Goal: Task Accomplishment & Management: Manage account settings

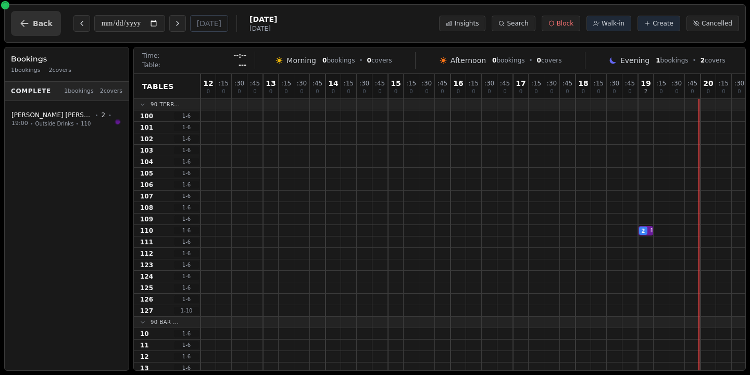
click at [41, 30] on button "Back" at bounding box center [36, 23] width 50 height 25
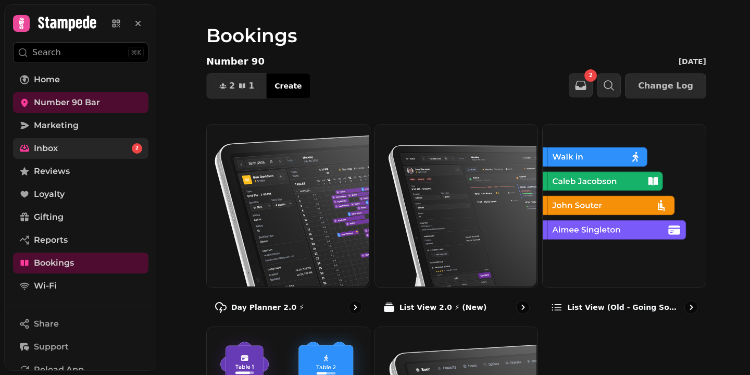
click at [83, 145] on link "Inbox 2" at bounding box center [80, 148] width 135 height 21
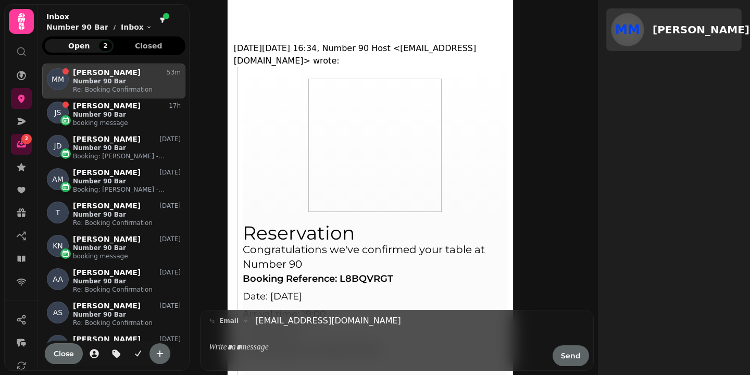
scroll to position [179, 0]
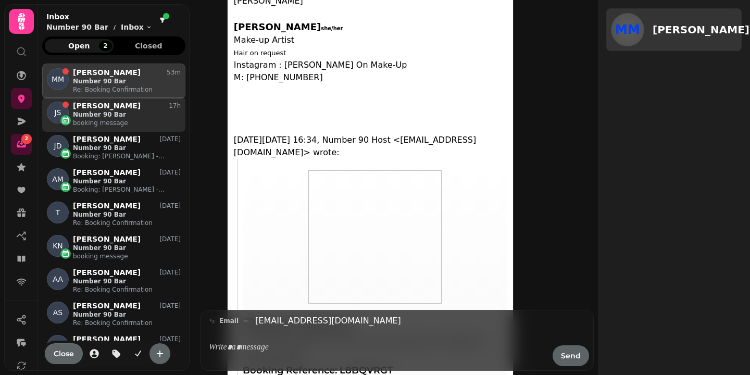
click at [133, 120] on p "booking message" at bounding box center [127, 123] width 108 height 8
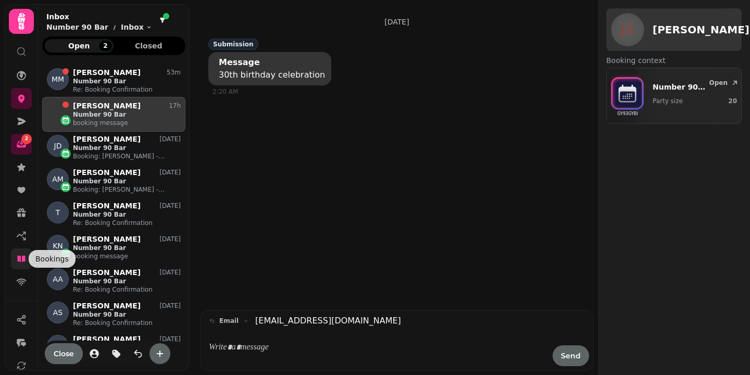
click at [20, 262] on icon at bounding box center [21, 259] width 10 height 10
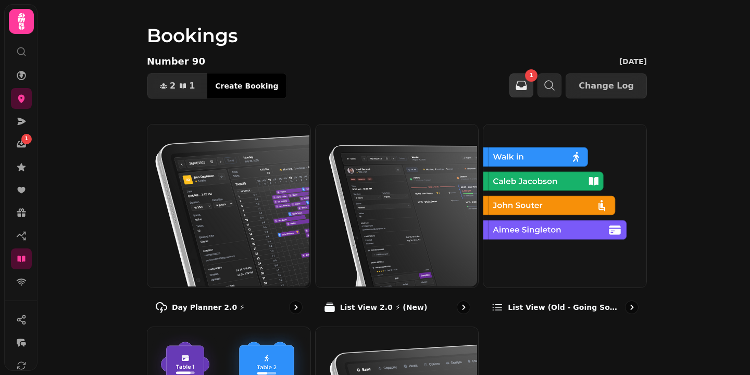
click at [525, 83] on icon "button" at bounding box center [521, 85] width 11 height 9
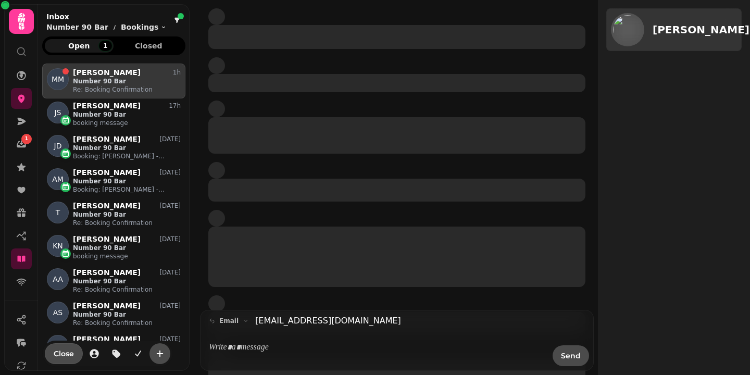
scroll to position [302, 143]
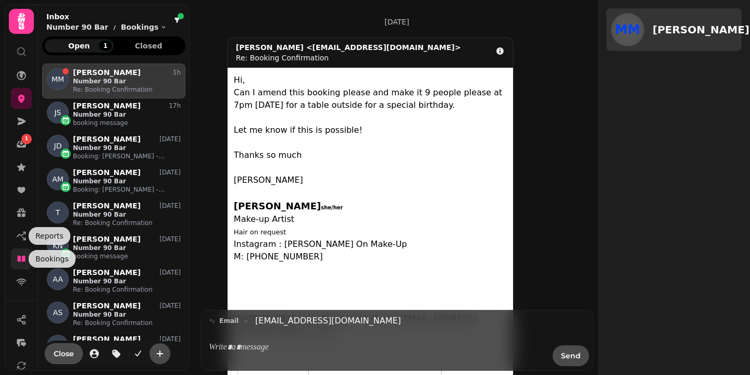
click at [20, 255] on icon at bounding box center [21, 259] width 10 height 10
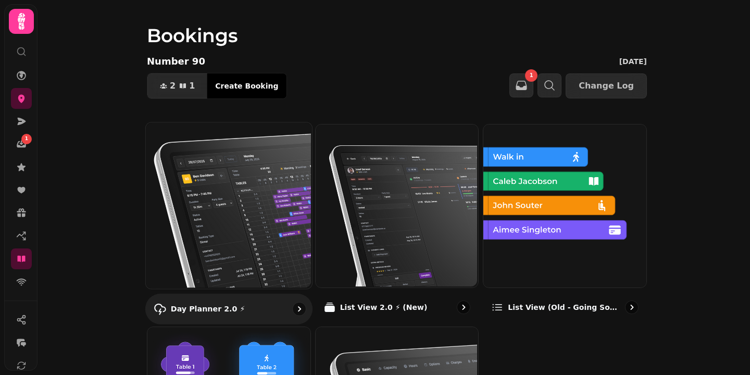
click at [201, 130] on img at bounding box center [228, 204] width 166 height 166
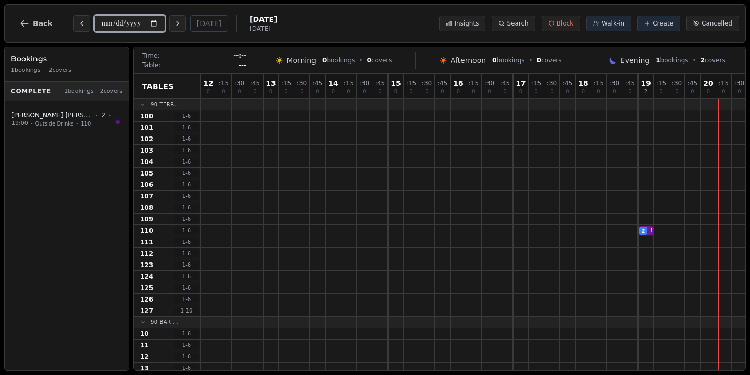
click at [159, 23] on input "**********" at bounding box center [129, 23] width 71 height 17
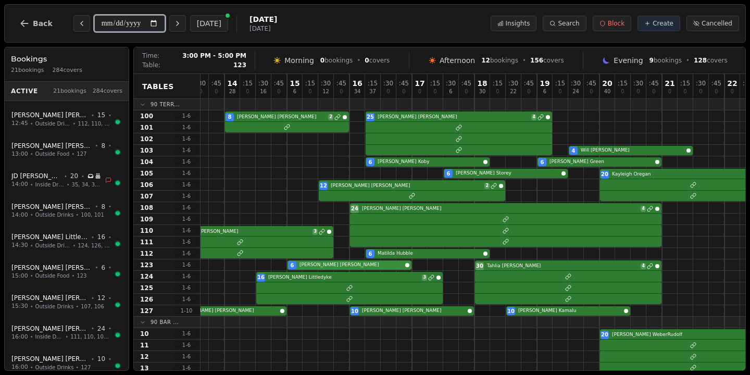
scroll to position [0, 105]
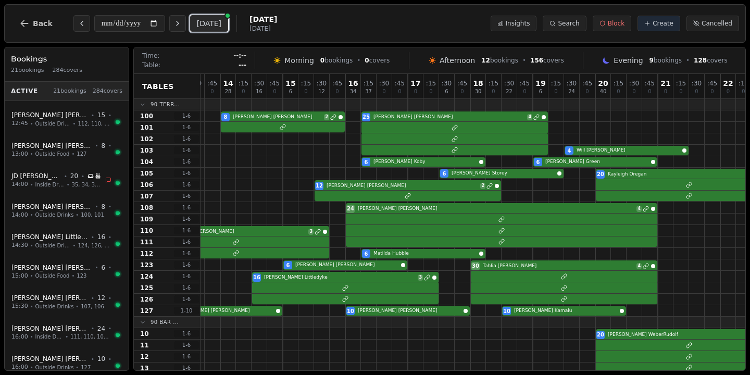
click at [217, 26] on button "[DATE]" at bounding box center [209, 23] width 38 height 17
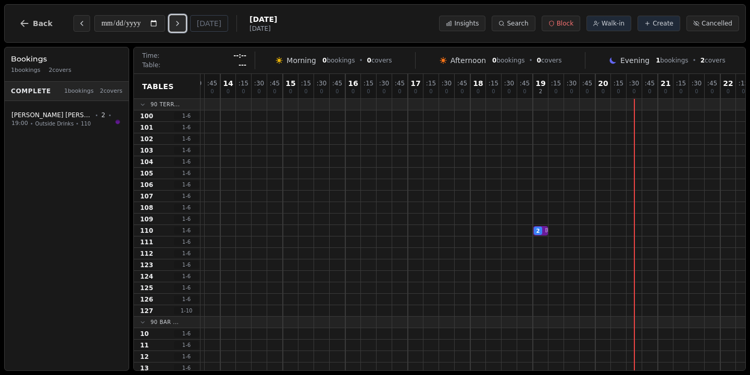
click at [180, 22] on icon "Next day" at bounding box center [177, 23] width 8 height 8
type input "**********"
